Goal: Transaction & Acquisition: Obtain resource

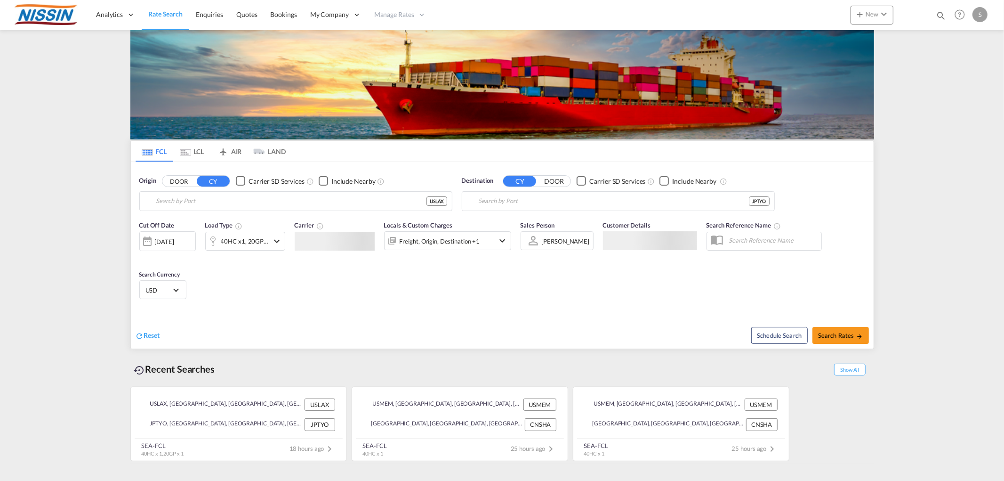
type input "[GEOGRAPHIC_DATA], [GEOGRAPHIC_DATA], USLAX"
type input "[GEOGRAPHIC_DATA], JPTYO"
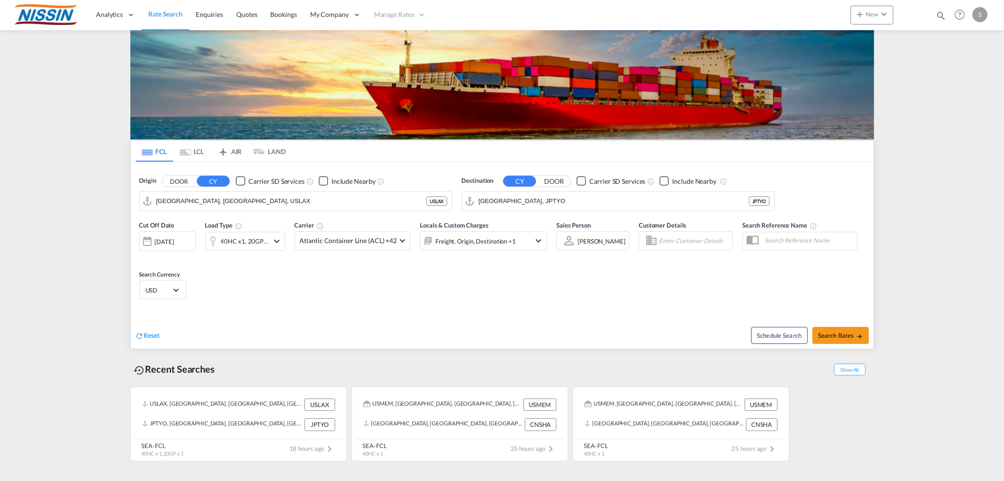
click at [192, 154] on md-tab-item "LCL" at bounding box center [192, 151] width 38 height 21
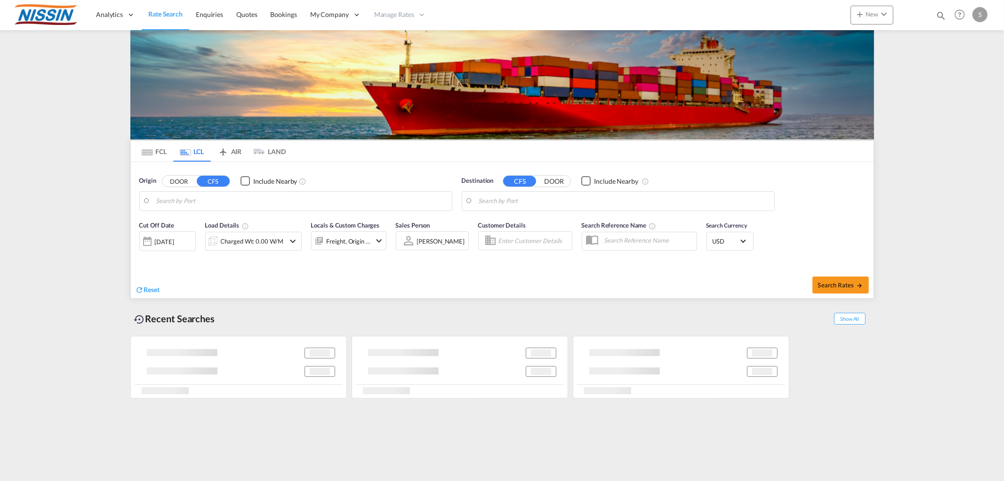
type input "[GEOGRAPHIC_DATA], [GEOGRAPHIC_DATA], USLAX"
type input "[GEOGRAPHIC_DATA], JPTYO"
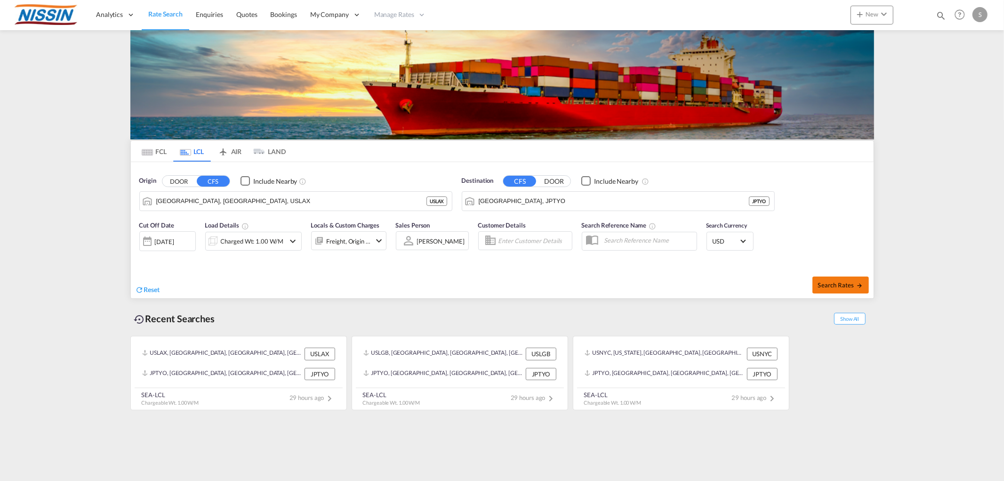
click at [846, 287] on span "Search Rates" at bounding box center [840, 285] width 45 height 8
type input "USLAX to JPTYO / [DATE]"
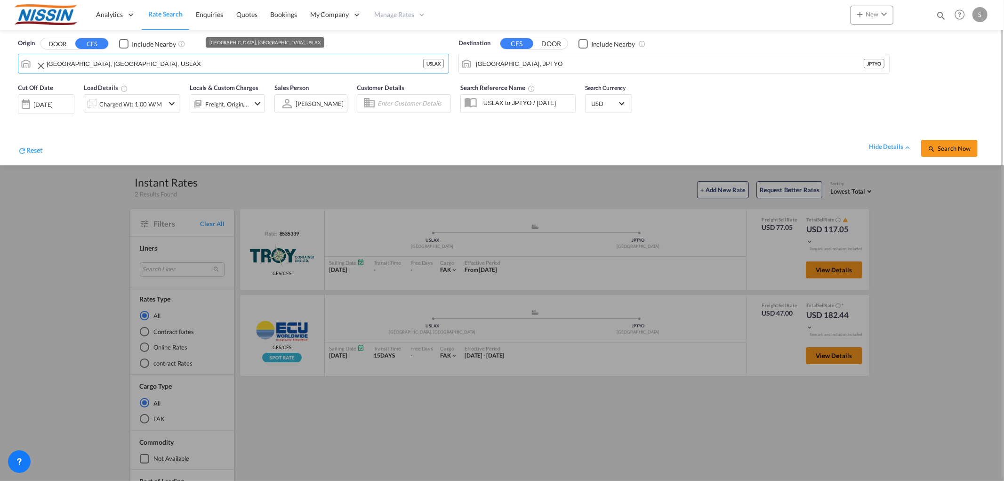
click at [48, 62] on input "[GEOGRAPHIC_DATA], [GEOGRAPHIC_DATA], USLAX" at bounding box center [235, 63] width 377 height 14
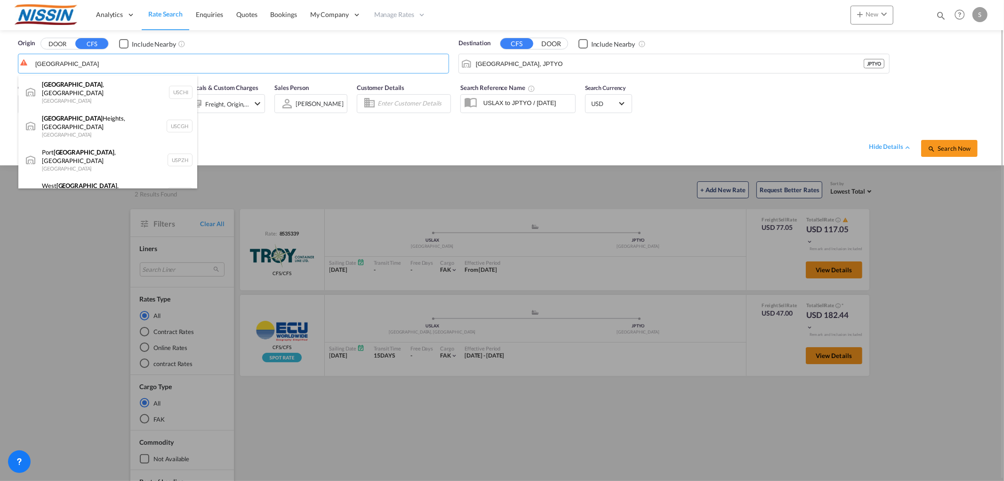
click at [101, 89] on div "[GEOGRAPHIC_DATA] , IL United States USCHI" at bounding box center [107, 92] width 179 height 34
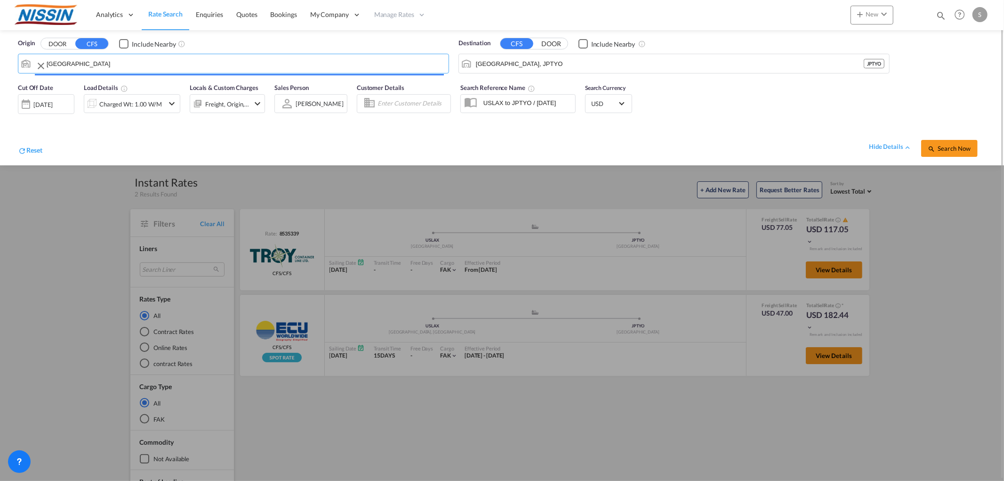
type input "[GEOGRAPHIC_DATA], [GEOGRAPHIC_DATA], USCHI"
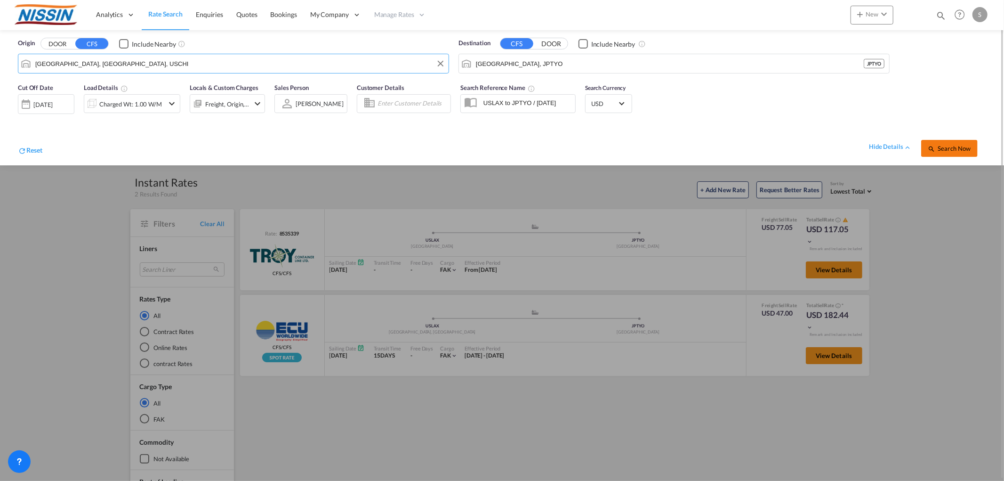
click at [942, 153] on button "Search Now" at bounding box center [949, 148] width 56 height 17
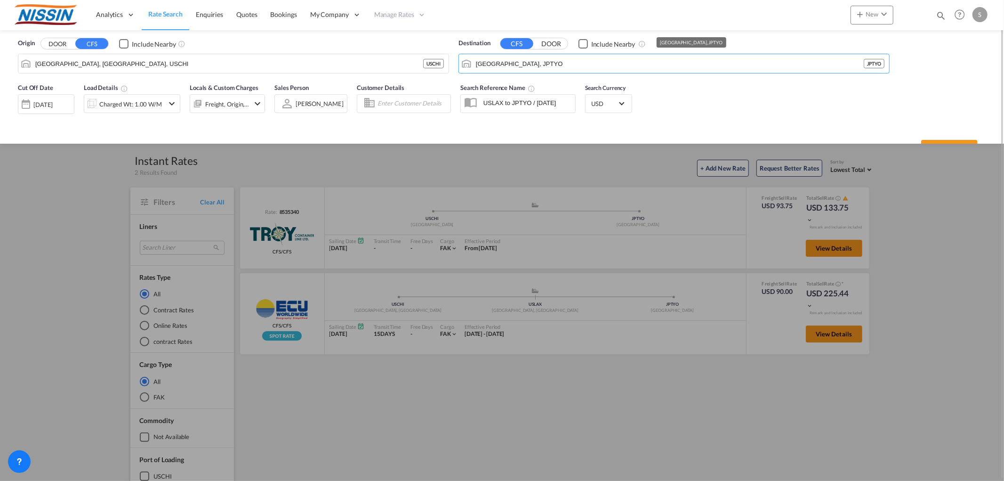
drag, startPoint x: 521, startPoint y: 66, endPoint x: 451, endPoint y: 64, distance: 70.7
click at [451, 64] on div "Origin DOOR CFS Include Nearby [GEOGRAPHIC_DATA], [GEOGRAPHIC_DATA], USCHI USCH…" at bounding box center [501, 54] width 985 height 48
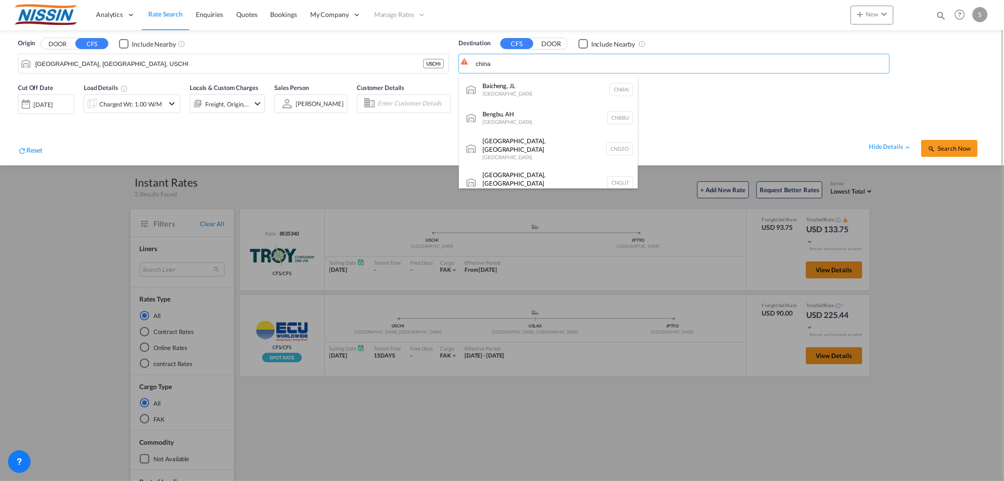
drag, startPoint x: 514, startPoint y: 64, endPoint x: 460, endPoint y: 56, distance: 54.7
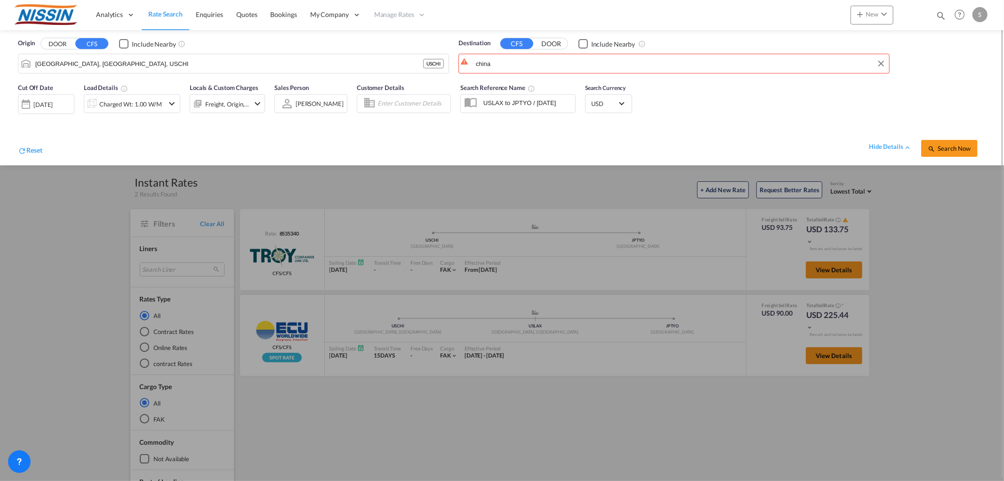
click at [535, 64] on body "Analytics Reports Dashboard Rate Search Enquiries Quotes Bookings" at bounding box center [502, 240] width 1004 height 481
click at [528, 87] on div "[GEOGRAPHIC_DATA] , SH [GEOGRAPHIC_DATA] [GEOGRAPHIC_DATA]" at bounding box center [548, 89] width 179 height 28
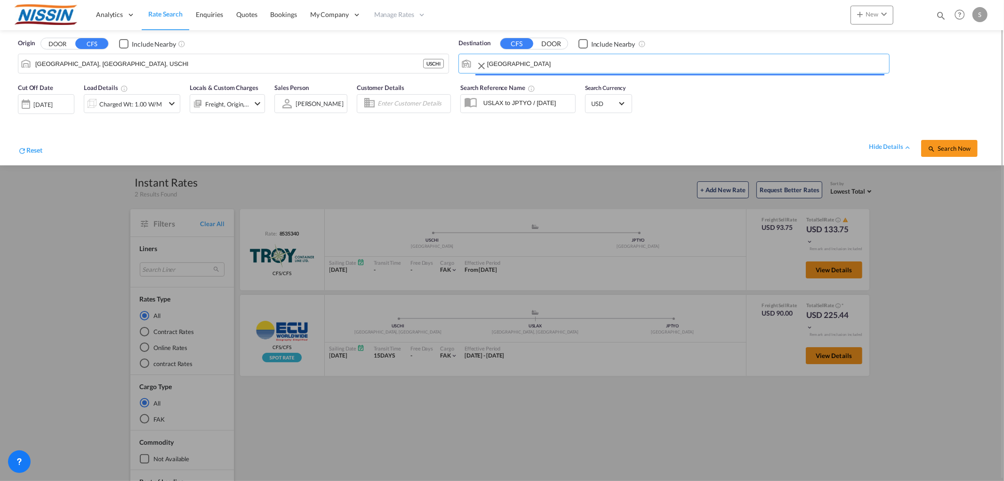
type input "[GEOGRAPHIC_DATA], SH, CNSHA"
click at [950, 151] on span "Search Now" at bounding box center [949, 149] width 43 height 8
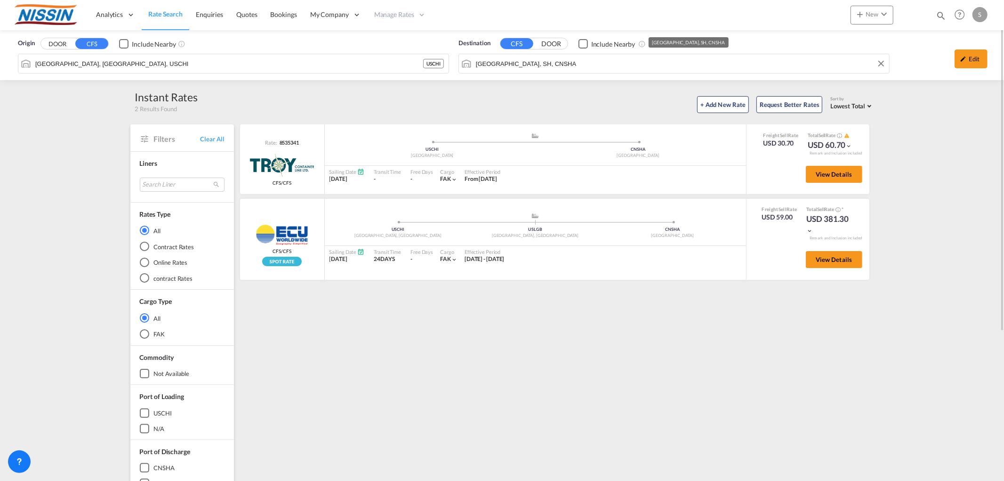
click at [638, 62] on input "[GEOGRAPHIC_DATA], SH, CNSHA" at bounding box center [680, 63] width 409 height 14
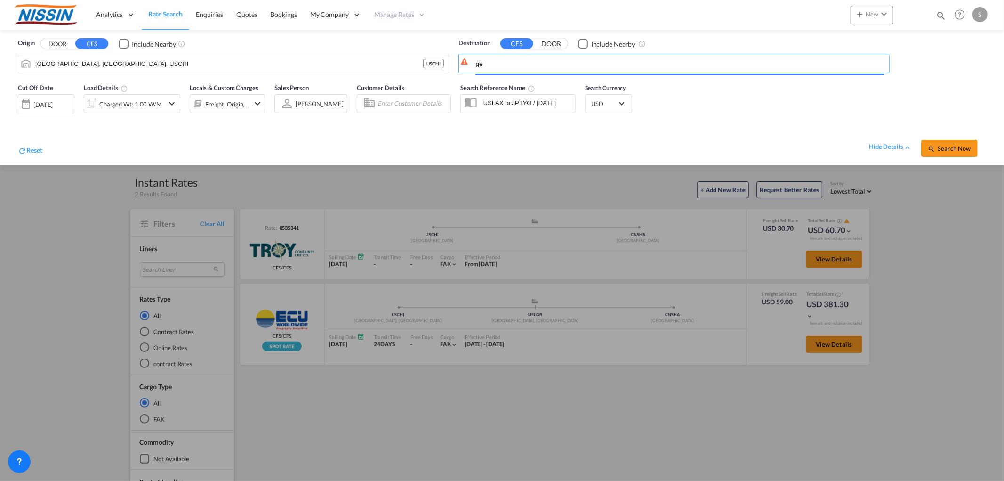
type input "g"
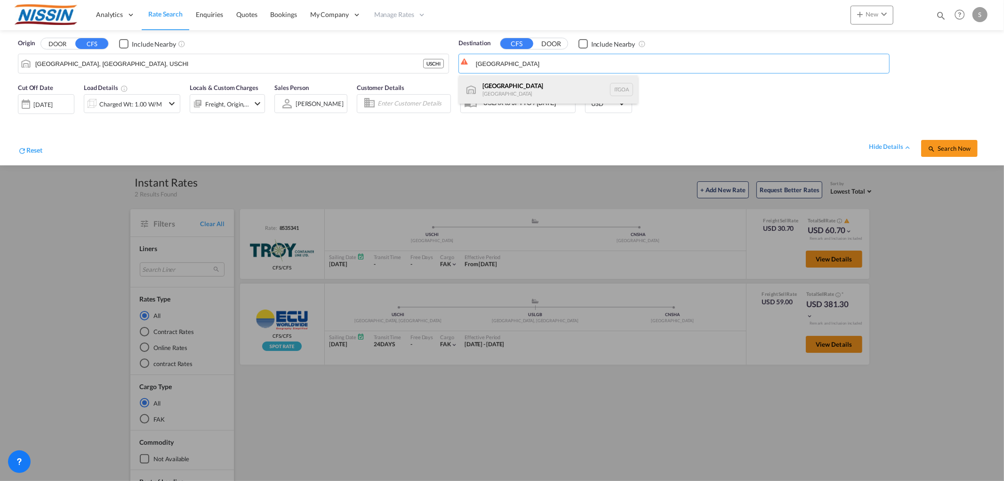
click at [518, 81] on div "Genova [GEOGRAPHIC_DATA] ITGOA" at bounding box center [548, 89] width 179 height 28
type input "[GEOGRAPHIC_DATA], [GEOGRAPHIC_DATA]"
click at [938, 146] on span "Search Now" at bounding box center [949, 149] width 43 height 8
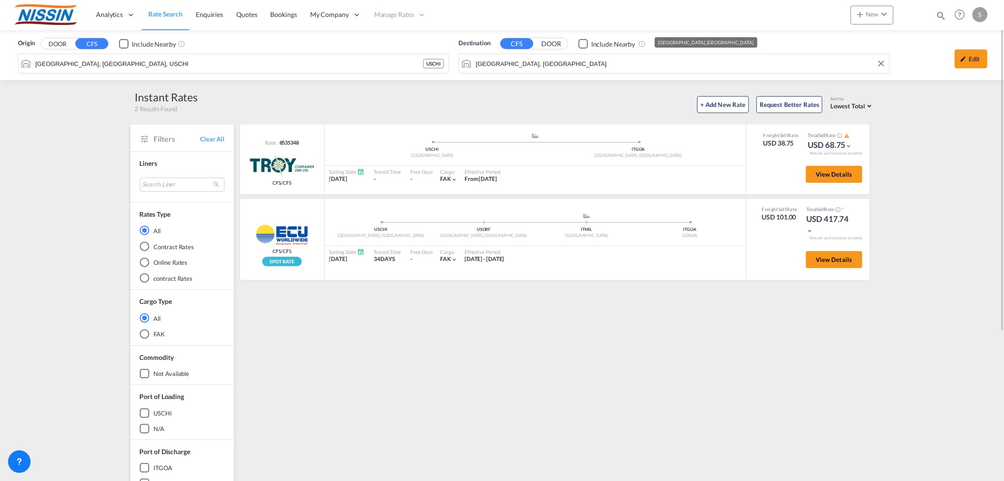
click at [419, 63] on div "Origin DOOR CFS Include Nearby [GEOGRAPHIC_DATA], [GEOGRAPHIC_DATA], USCHI USCH…" at bounding box center [501, 55] width 985 height 50
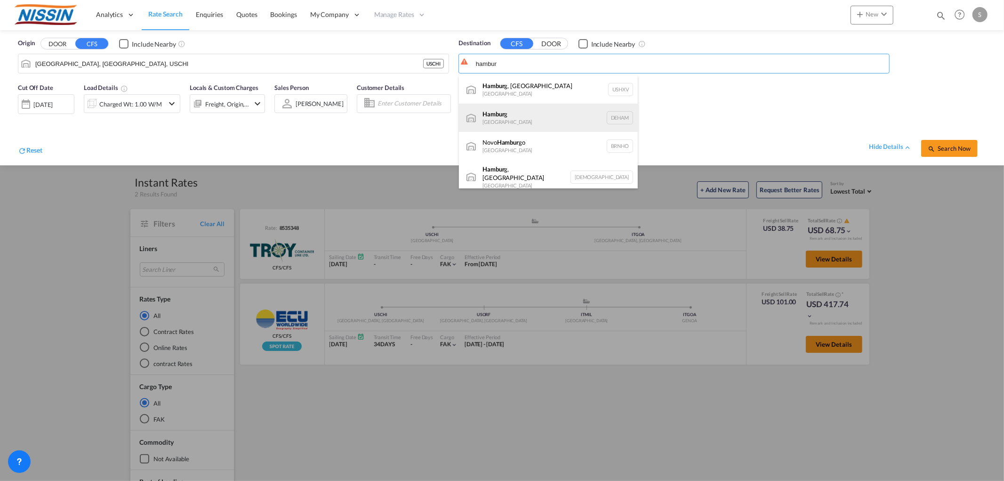
click at [521, 113] on div "Hambur g [GEOGRAPHIC_DATA] [GEOGRAPHIC_DATA]" at bounding box center [548, 118] width 179 height 28
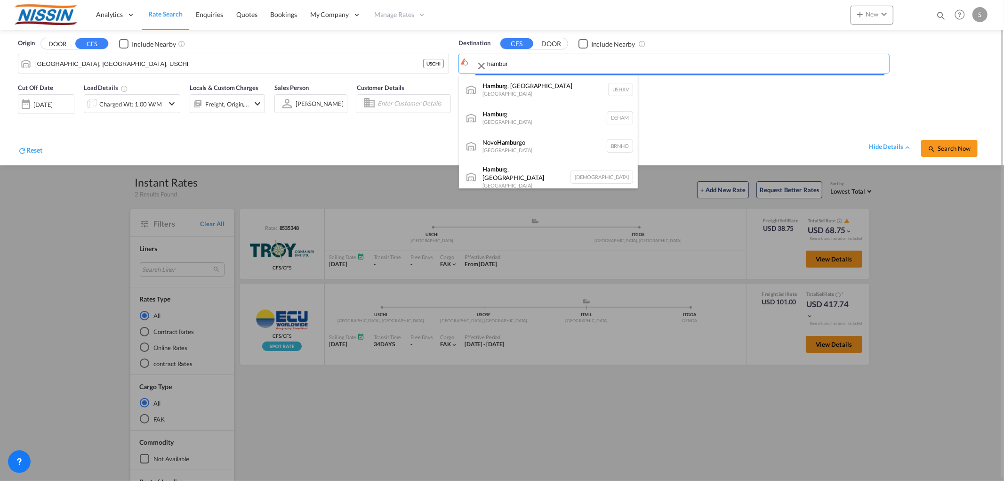
type input "[GEOGRAPHIC_DATA], [GEOGRAPHIC_DATA]"
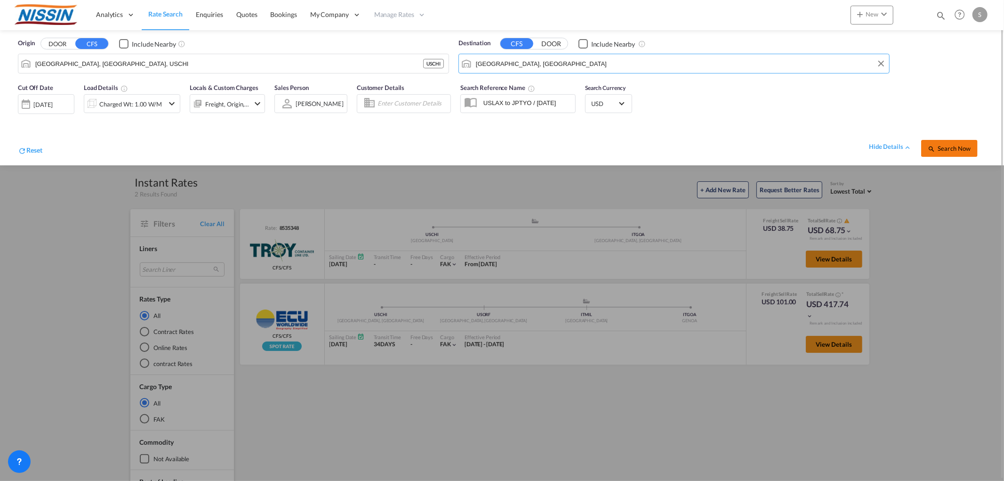
click at [951, 141] on button "Search Now" at bounding box center [949, 148] width 56 height 17
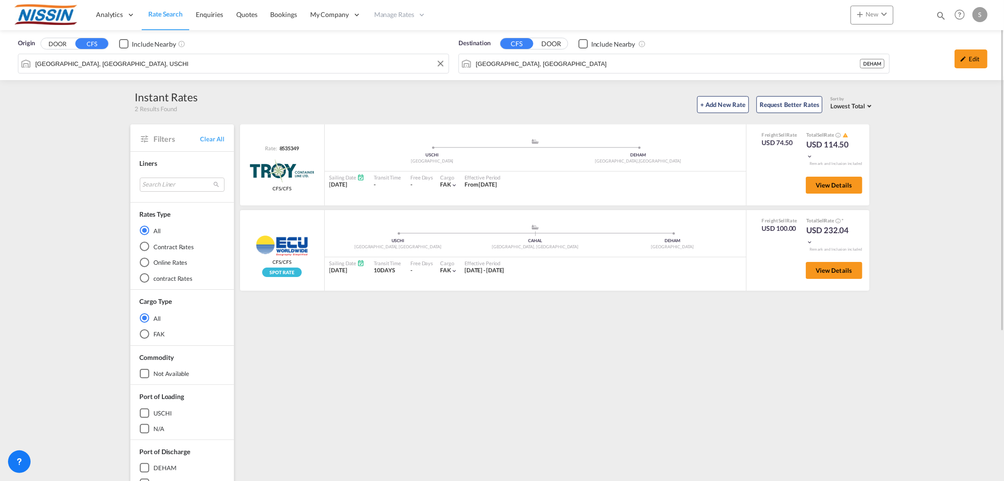
click at [255, 57] on input "[GEOGRAPHIC_DATA], [GEOGRAPHIC_DATA], USCHI" at bounding box center [239, 63] width 409 height 14
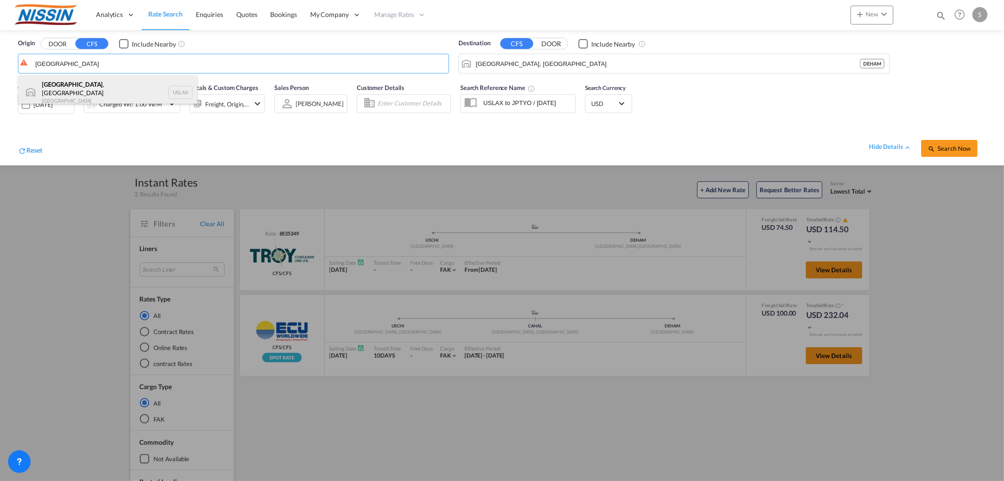
click at [106, 88] on div "[GEOGRAPHIC_DATA] , [GEOGRAPHIC_DATA] United States USLAX" at bounding box center [107, 92] width 179 height 34
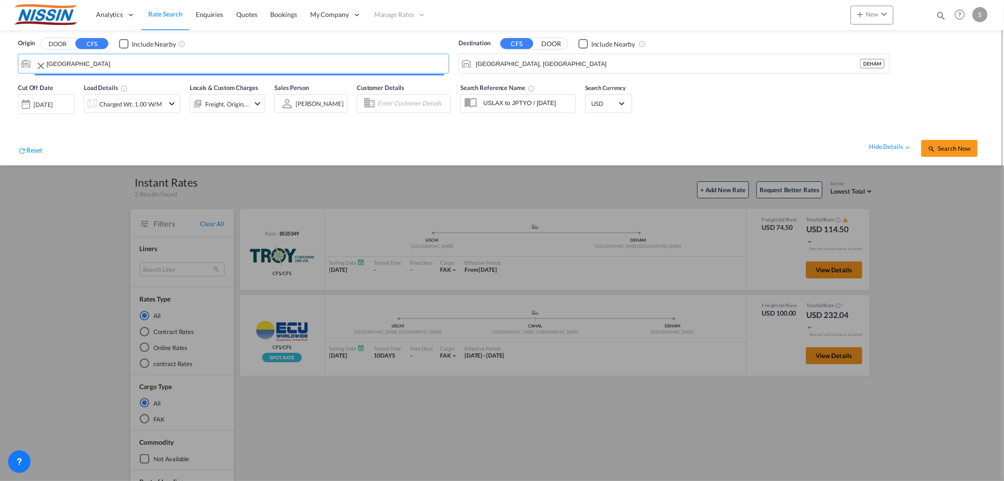
type input "[GEOGRAPHIC_DATA], [GEOGRAPHIC_DATA], USLAX"
click at [980, 151] on div "Search Now" at bounding box center [953, 143] width 65 height 26
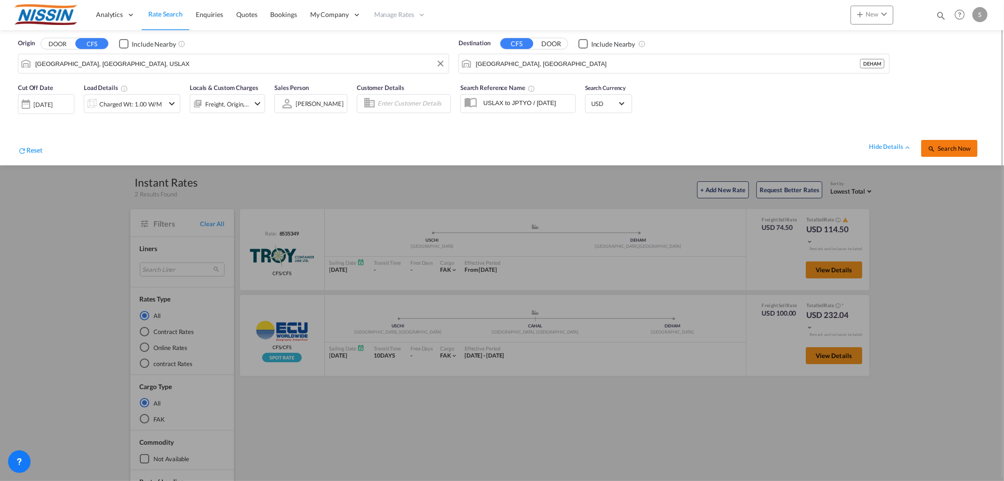
click at [968, 149] on span "Search Now" at bounding box center [949, 149] width 43 height 8
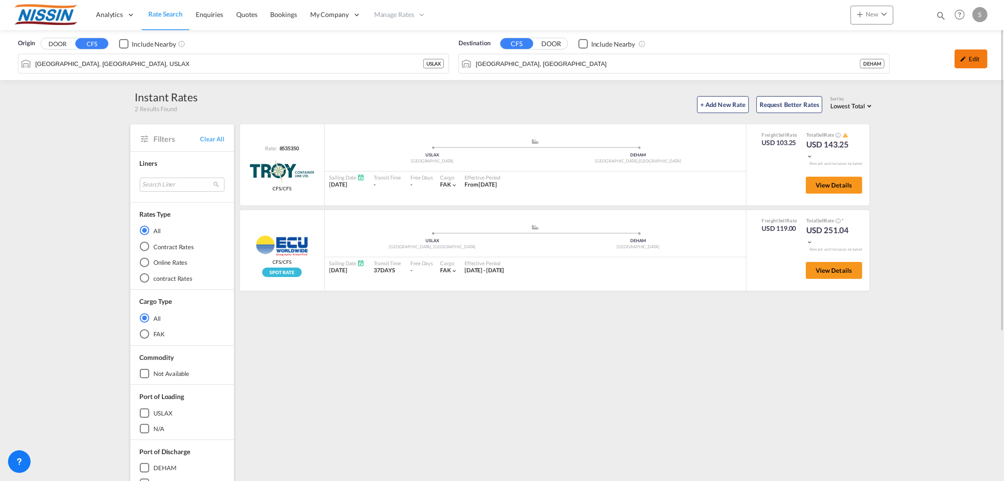
click at [979, 60] on div "Edit" at bounding box center [971, 58] width 33 height 19
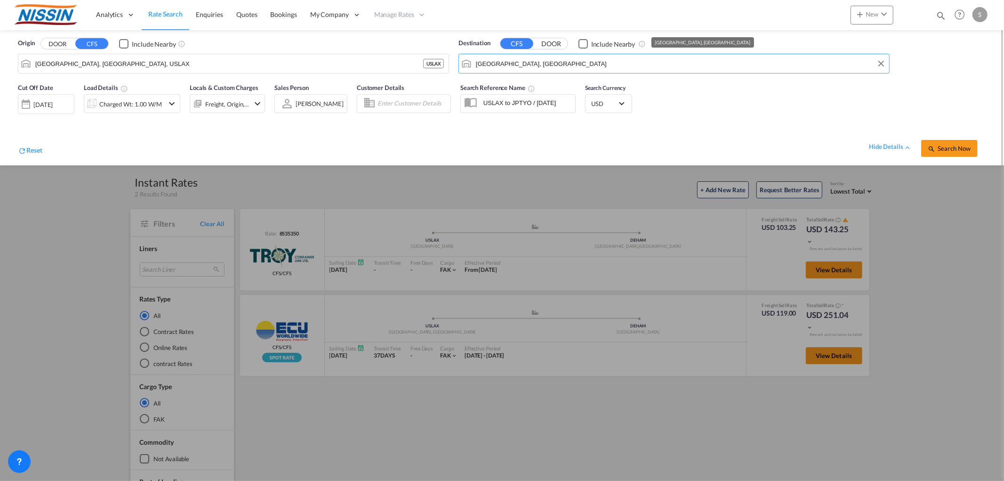
click at [515, 69] on input "[GEOGRAPHIC_DATA], [GEOGRAPHIC_DATA]" at bounding box center [680, 63] width 409 height 14
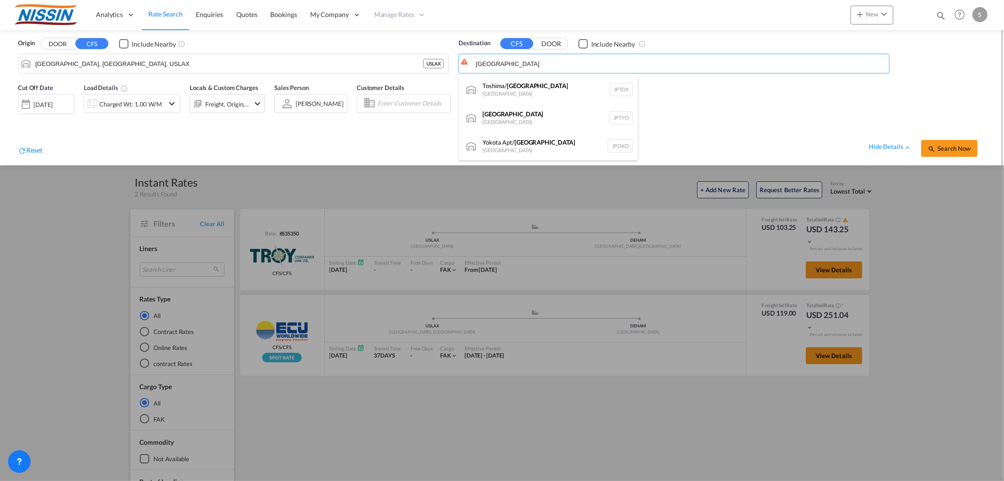
click at [490, 81] on div "Toshima/ [GEOGRAPHIC_DATA] [GEOGRAPHIC_DATA] JPTOX" at bounding box center [548, 89] width 179 height 28
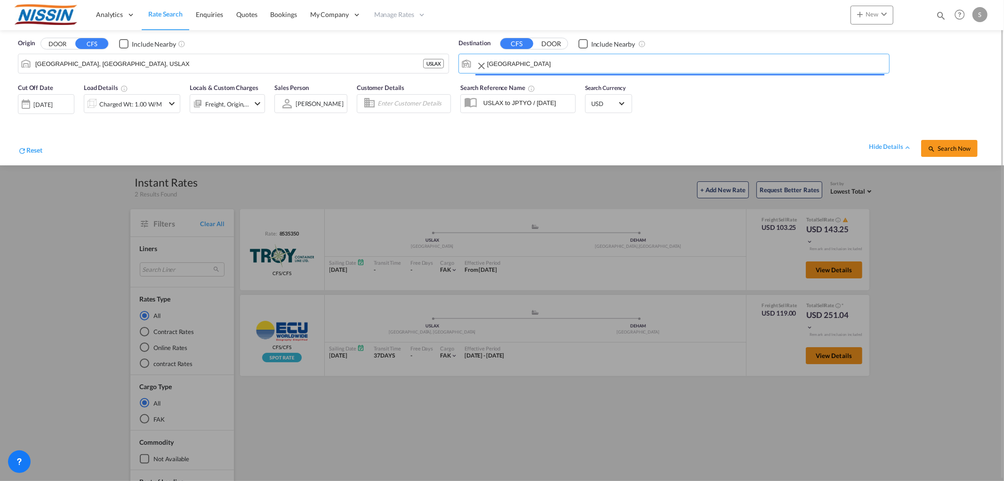
type input "Toshima/[GEOGRAPHIC_DATA], JPTOX"
click at [37, 101] on div "[DATE]" at bounding box center [42, 104] width 19 height 8
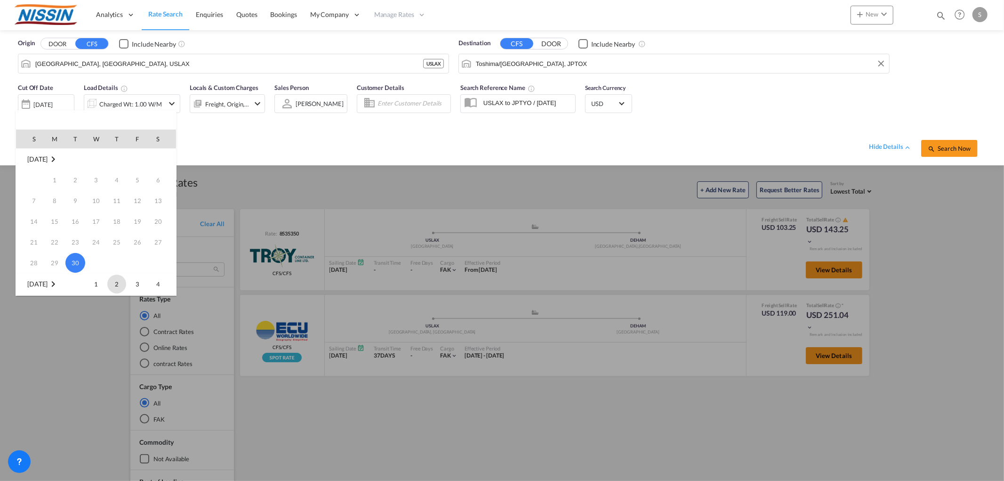
click at [124, 284] on span "2" at bounding box center [116, 283] width 19 height 19
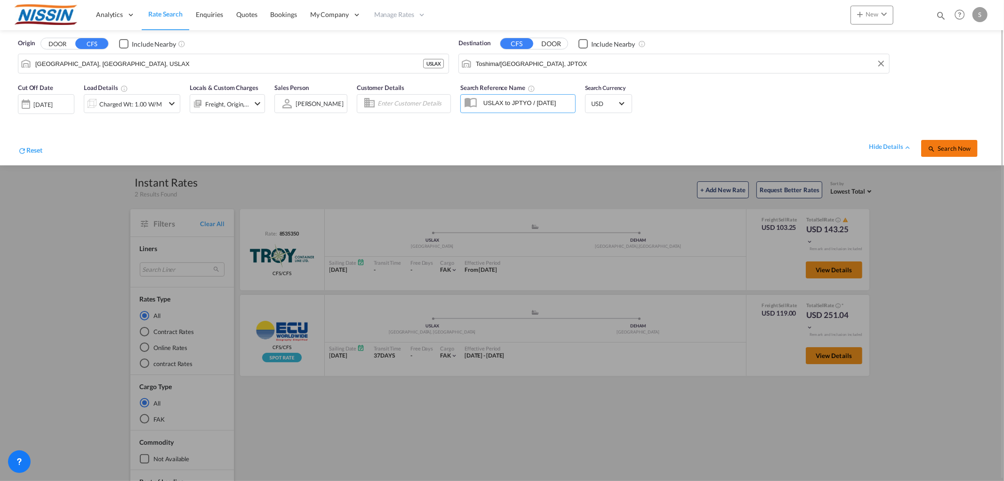
click at [955, 154] on button "Search Now" at bounding box center [949, 148] width 56 height 17
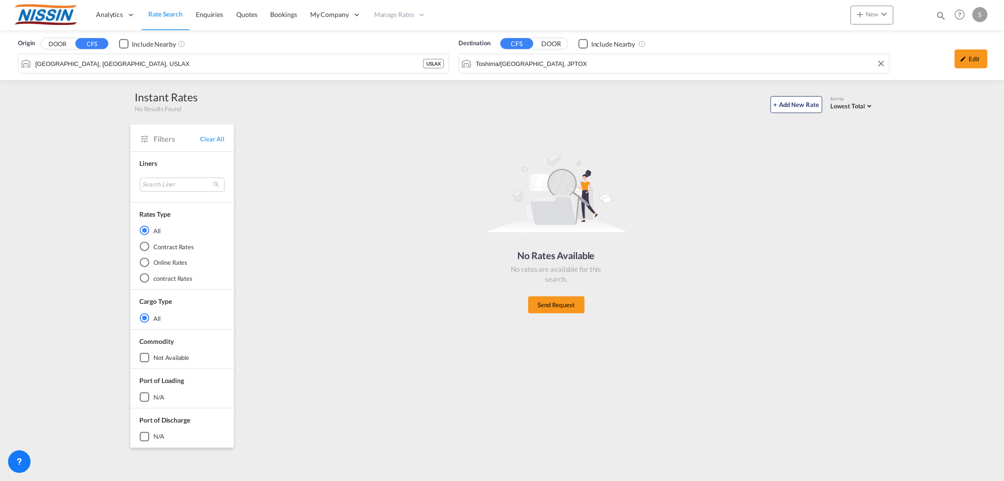
click at [595, 65] on input "Toshima/[GEOGRAPHIC_DATA], JPTOX" at bounding box center [680, 63] width 409 height 14
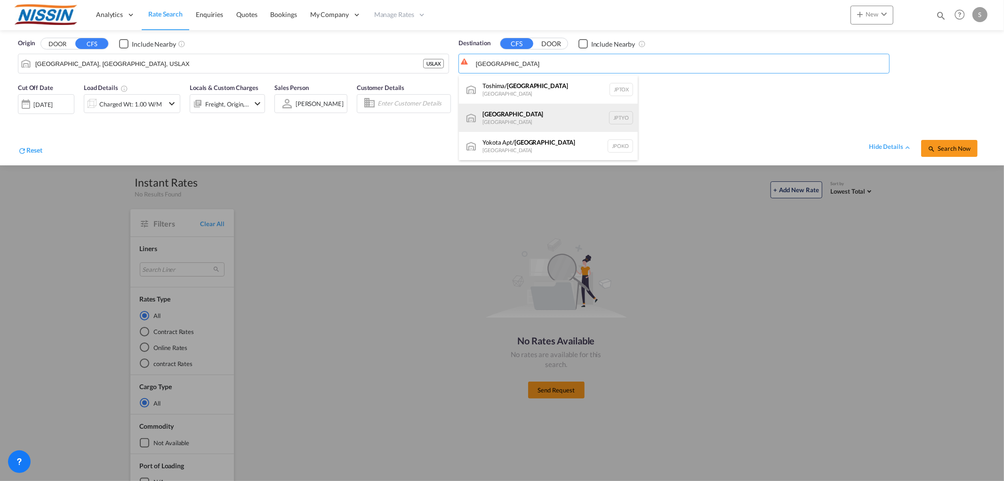
click at [509, 114] on div "Tokyo [GEOGRAPHIC_DATA] JPTYO" at bounding box center [548, 118] width 179 height 28
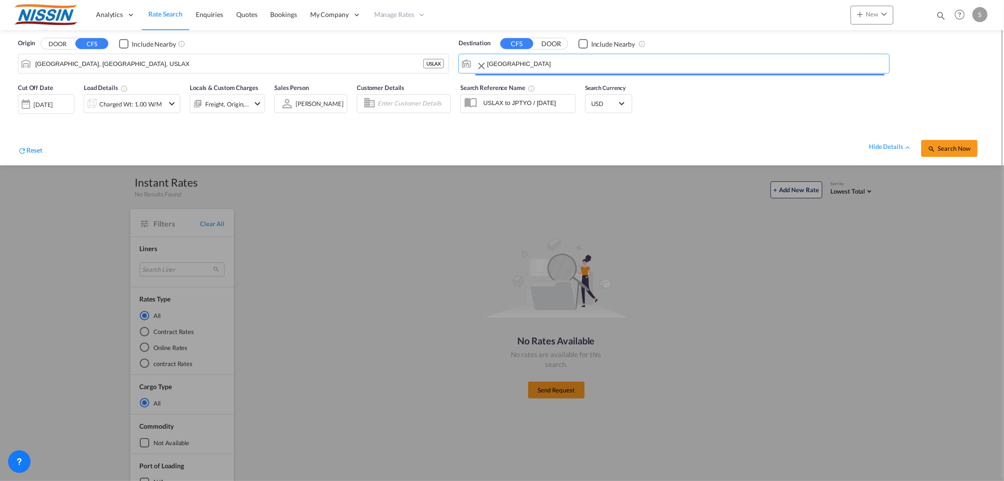
type input "[GEOGRAPHIC_DATA], JPTYO"
click at [964, 152] on button "Search Now" at bounding box center [949, 148] width 56 height 17
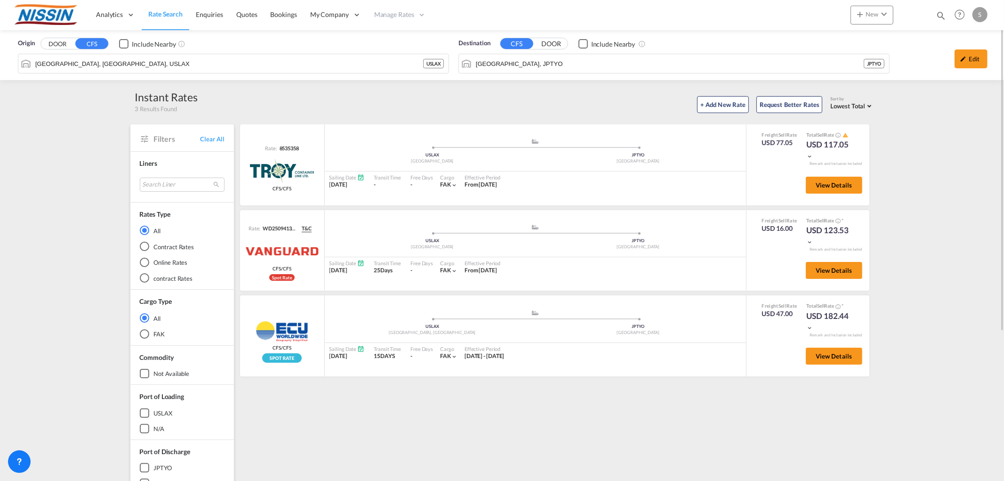
click at [48, 139] on div "Origin DOOR CFS Include Nearby [GEOGRAPHIC_DATA], CA, USLAX USLAX Destination C…" at bounding box center [502, 364] width 1004 height 668
click at [111, 68] on input "[GEOGRAPHIC_DATA], [GEOGRAPHIC_DATA], USLAX" at bounding box center [239, 63] width 409 height 14
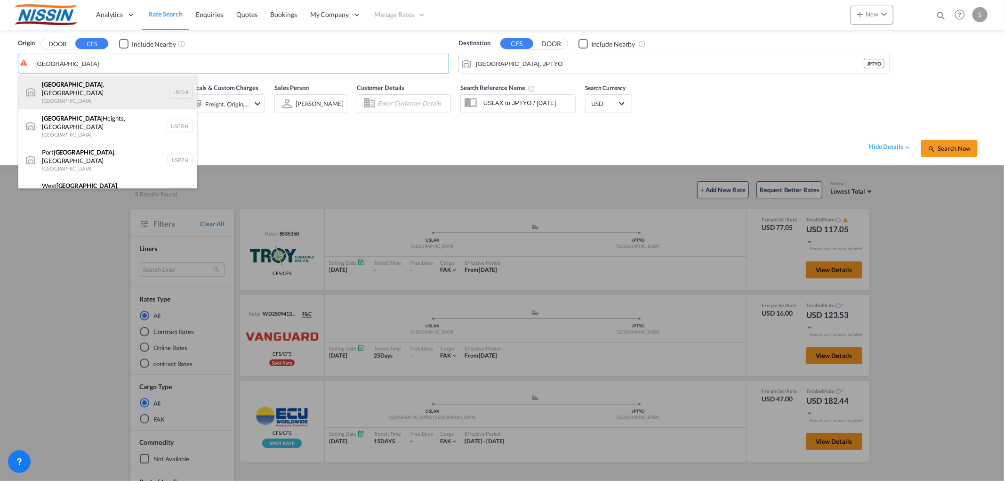
click at [99, 90] on div "[GEOGRAPHIC_DATA] , IL United States USCHI" at bounding box center [107, 92] width 179 height 34
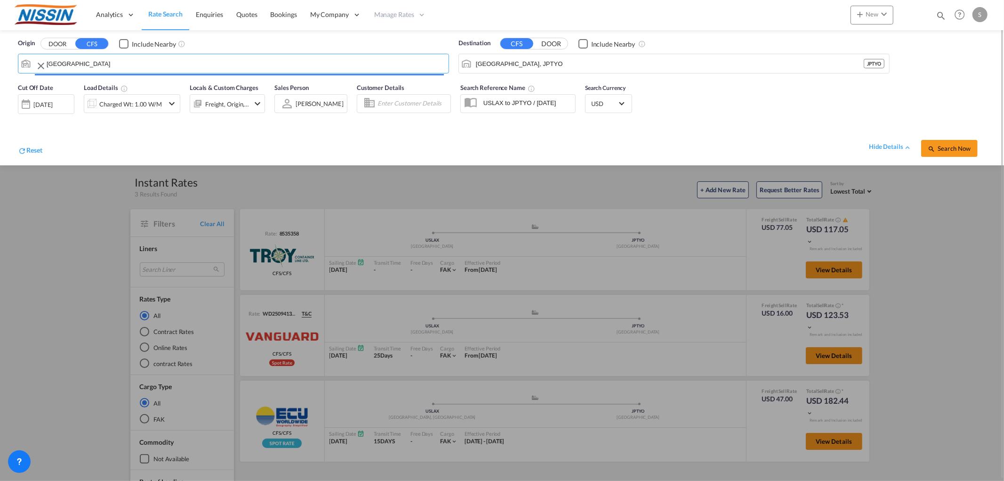
type input "[GEOGRAPHIC_DATA], [GEOGRAPHIC_DATA], USCHI"
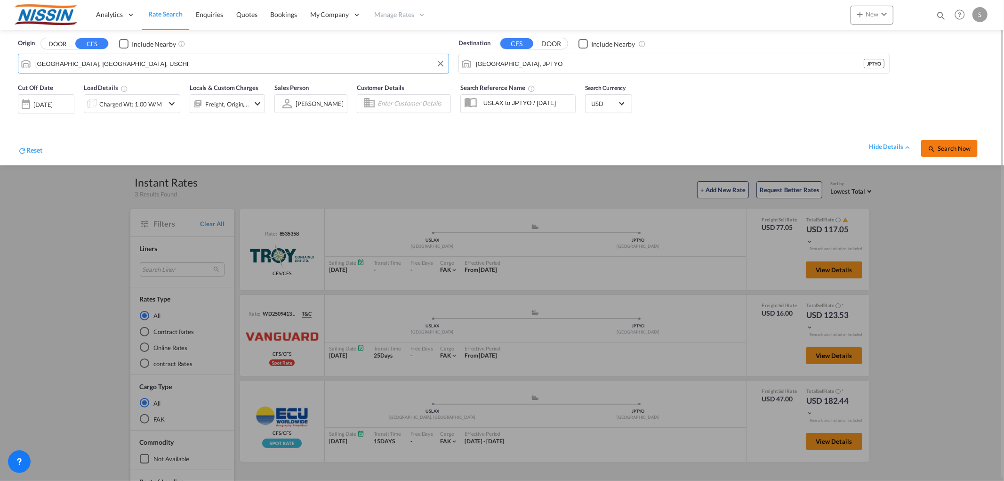
click at [959, 145] on span "Search Now" at bounding box center [949, 149] width 43 height 8
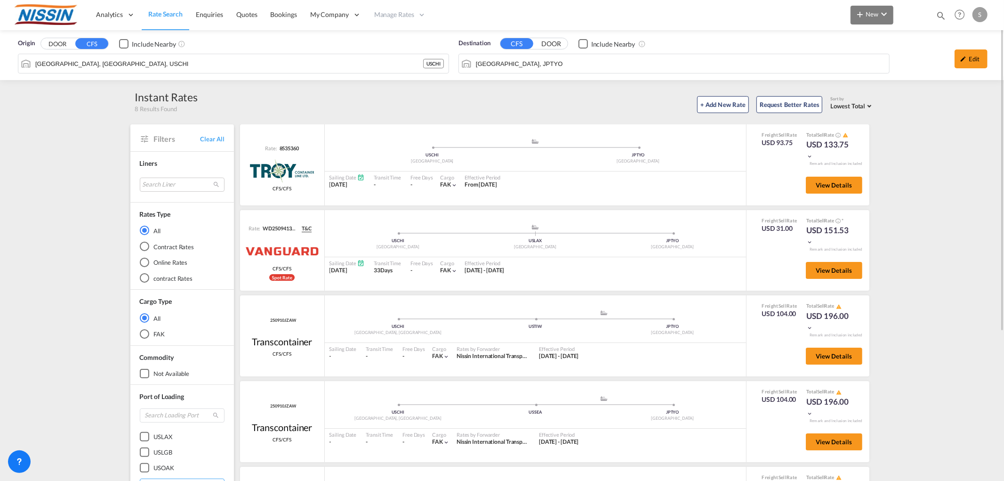
click at [860, 19] on md-icon "icon-plus 400-fg" at bounding box center [859, 13] width 11 height 11
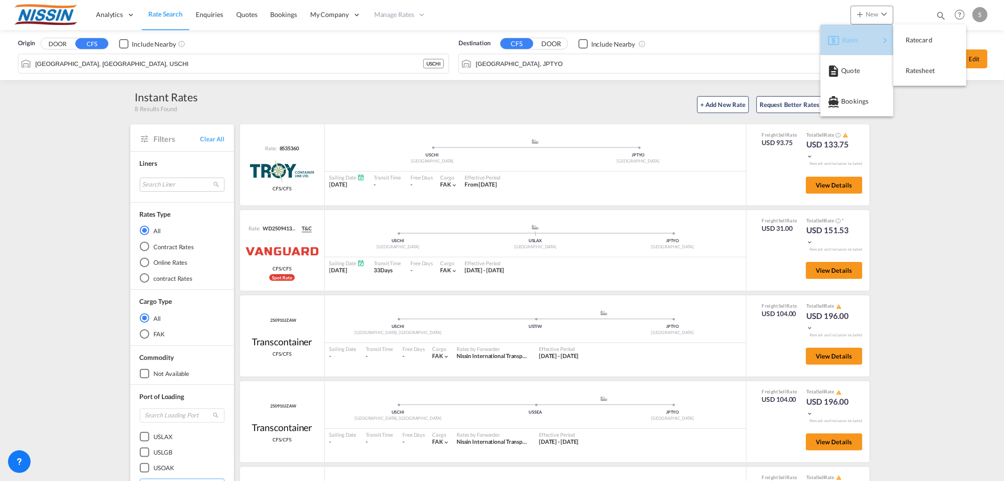
click at [867, 35] on div "Rates" at bounding box center [861, 40] width 38 height 24
click at [942, 71] on div "Ratesheet" at bounding box center [930, 71] width 58 height 24
